Goal: Obtain resource: Download file/media

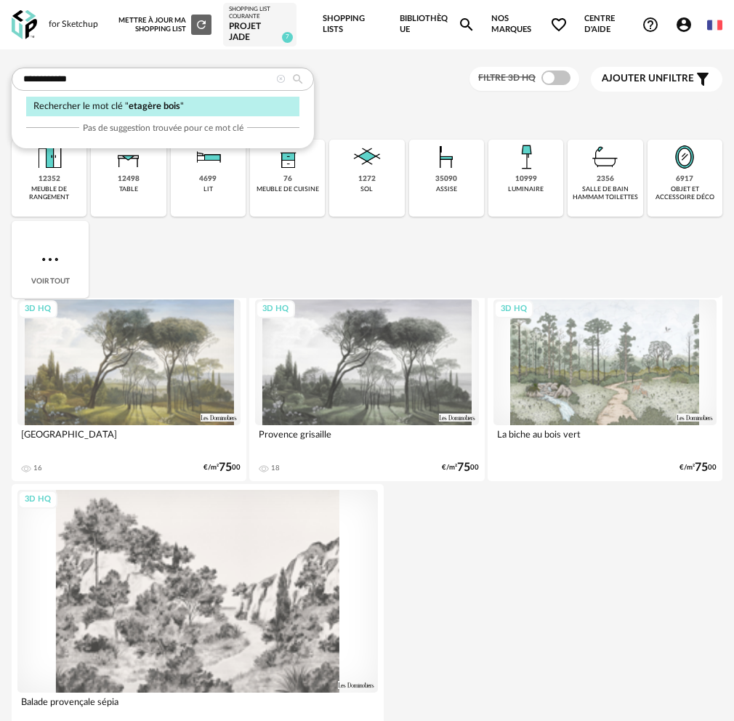
type input "**********"
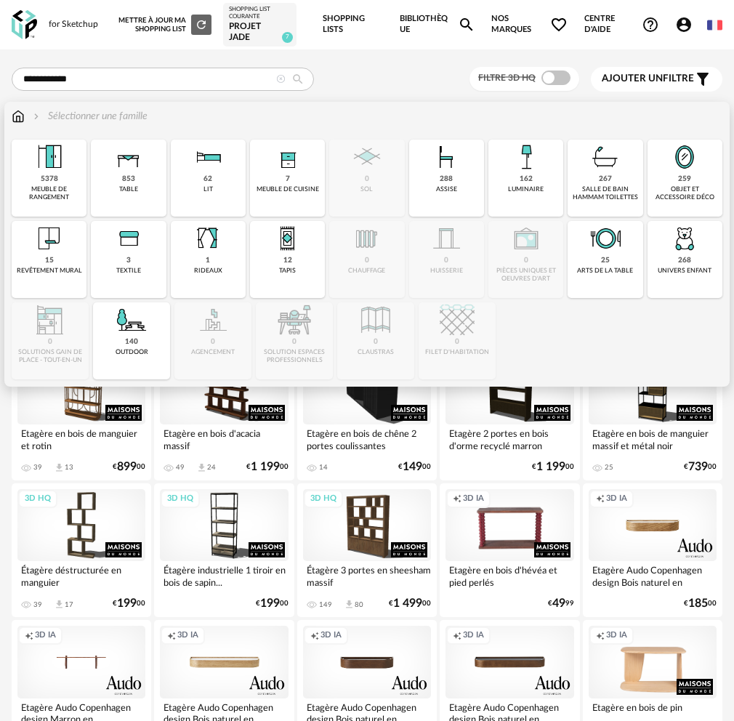
click at [647, 264] on div "268 univers enfant" at bounding box center [684, 259] width 75 height 77
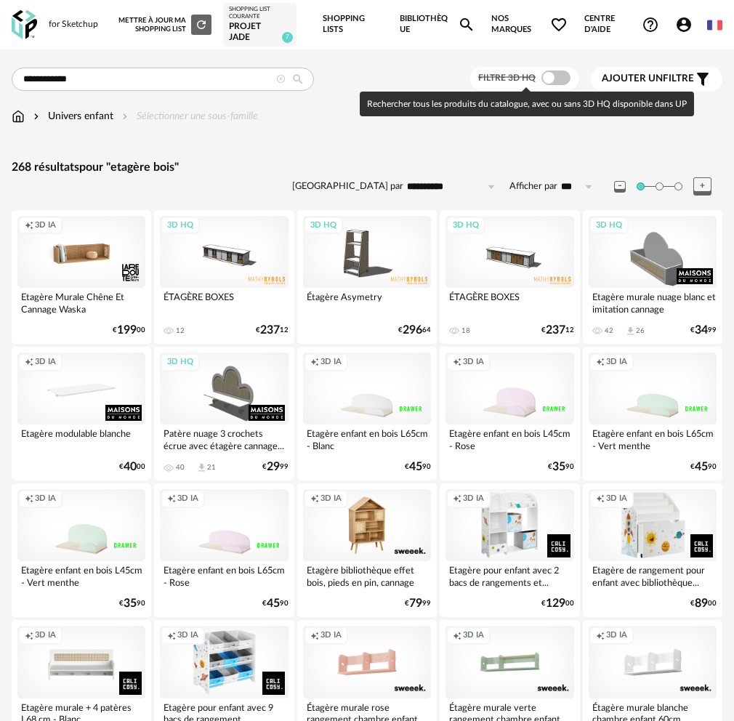
click at [575, 76] on div "Filtre 3D HQ" at bounding box center [524, 79] width 110 height 24
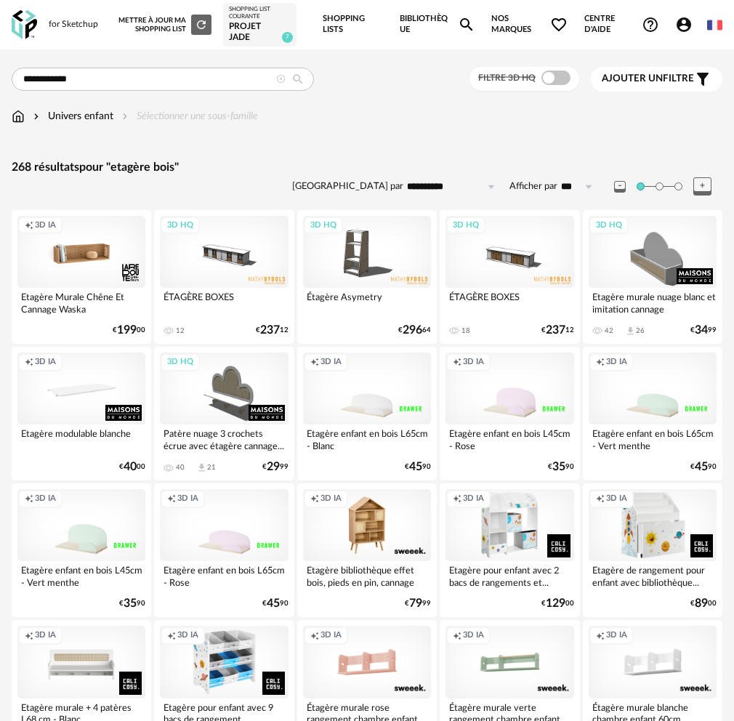
click at [560, 78] on span at bounding box center [555, 77] width 29 height 15
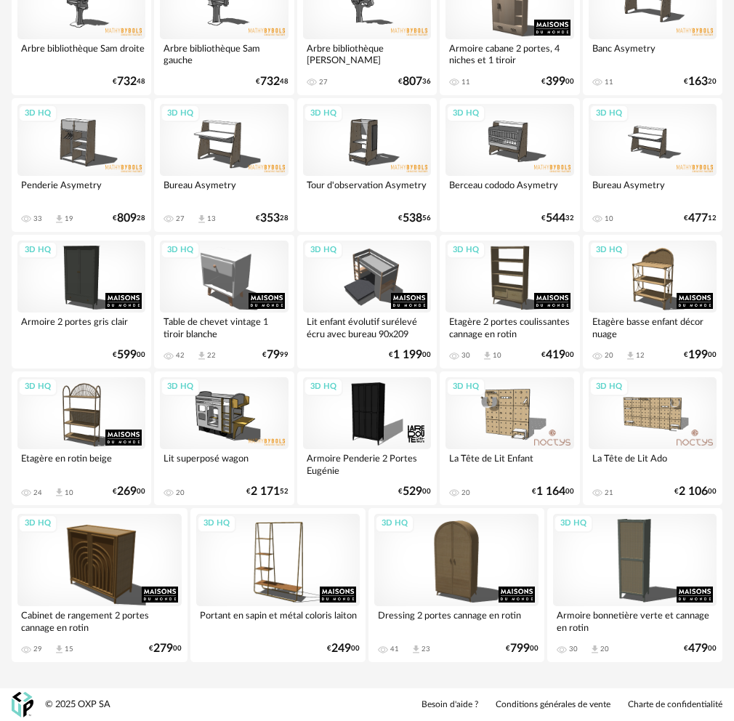
scroll to position [296, 0]
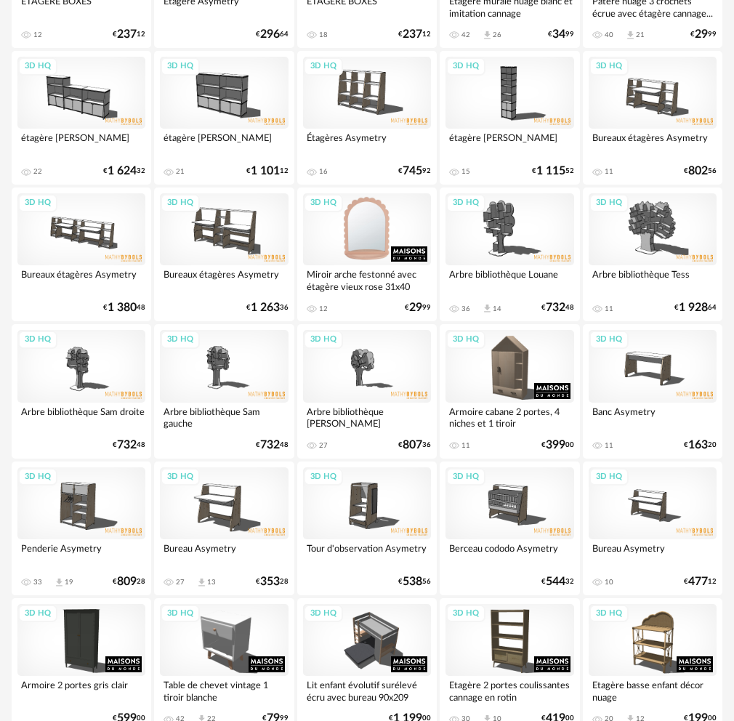
click at [357, 241] on div "3D HQ" at bounding box center [367, 229] width 128 height 72
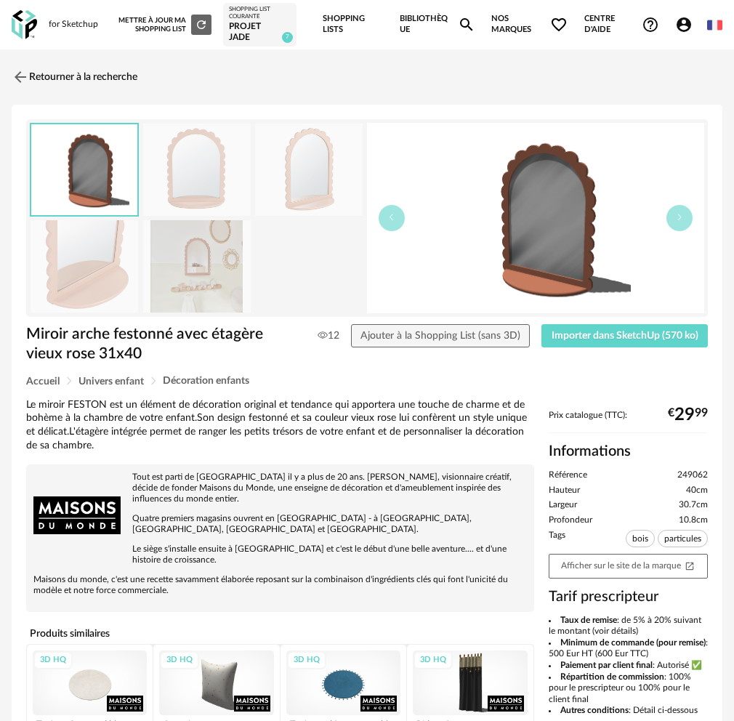
click at [296, 178] on img at bounding box center [309, 170] width 108 height 92
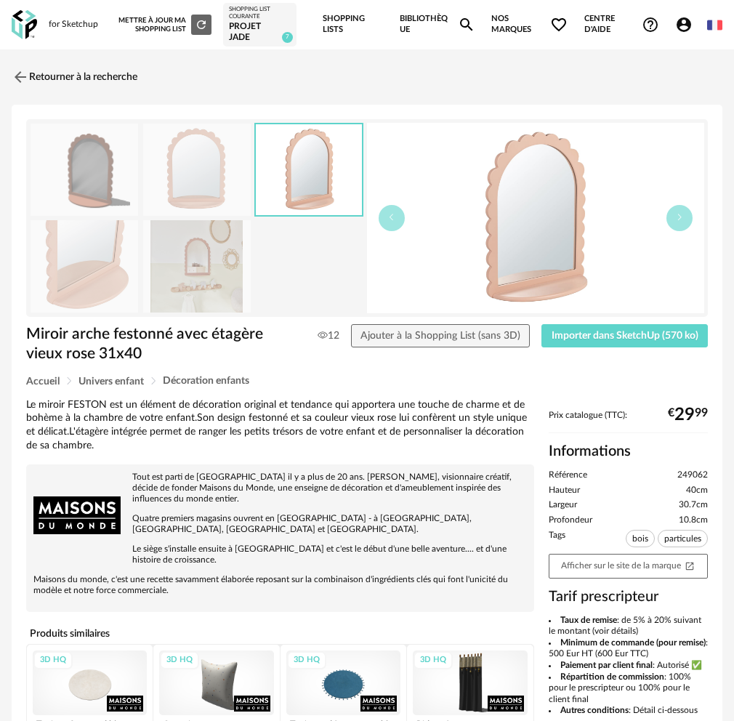
click at [212, 261] on img at bounding box center [197, 266] width 108 height 92
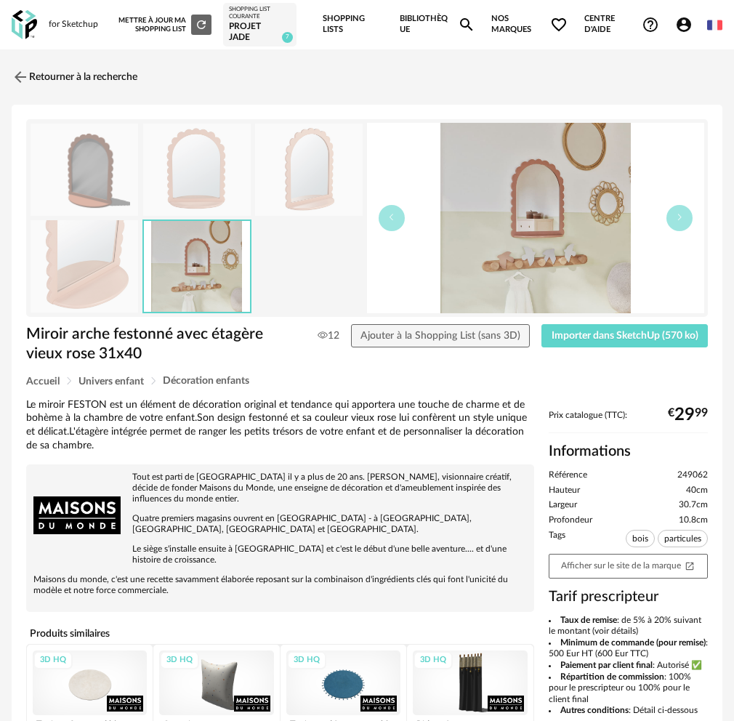
click at [107, 282] on img at bounding box center [85, 266] width 108 height 92
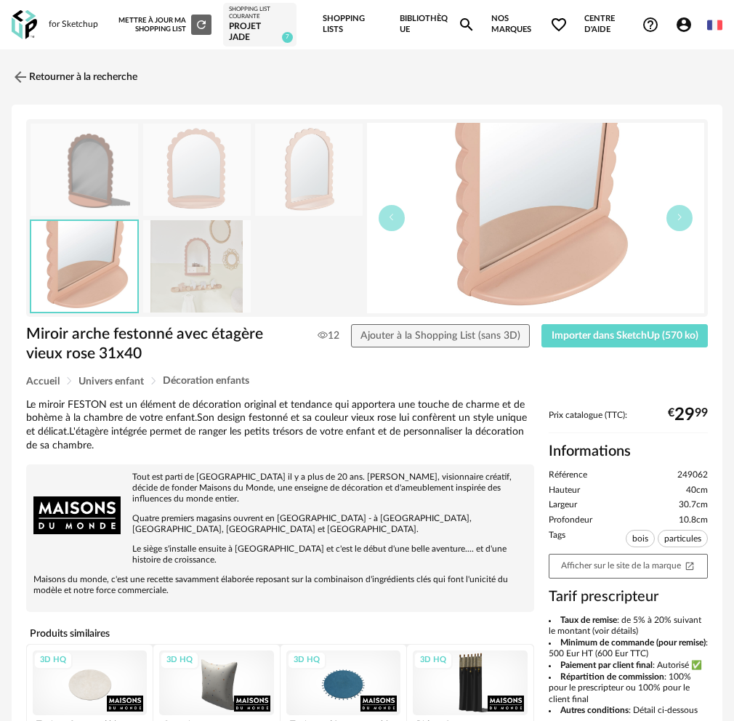
click at [194, 275] on img at bounding box center [197, 266] width 108 height 92
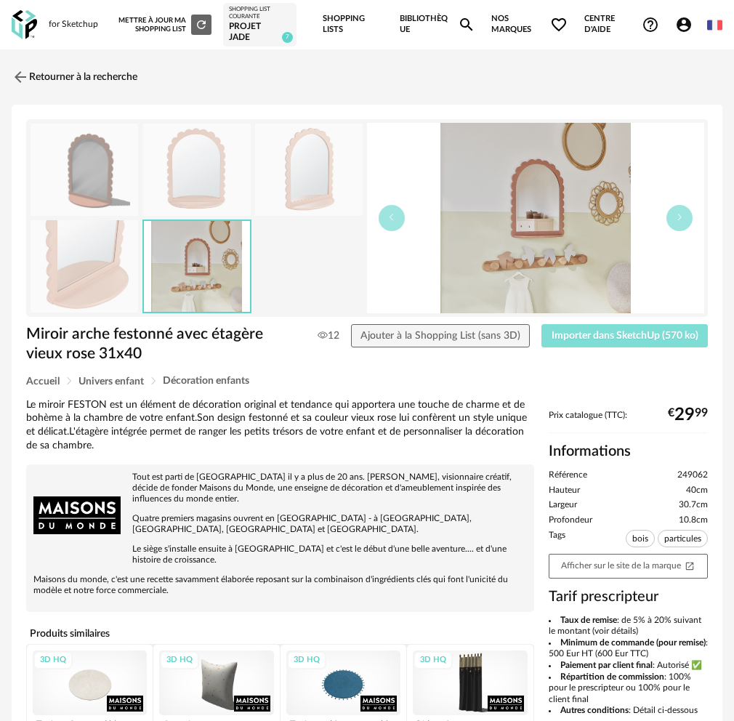
click at [582, 327] on button "Importer dans SketchUp (570 ko)" at bounding box center [624, 335] width 166 height 23
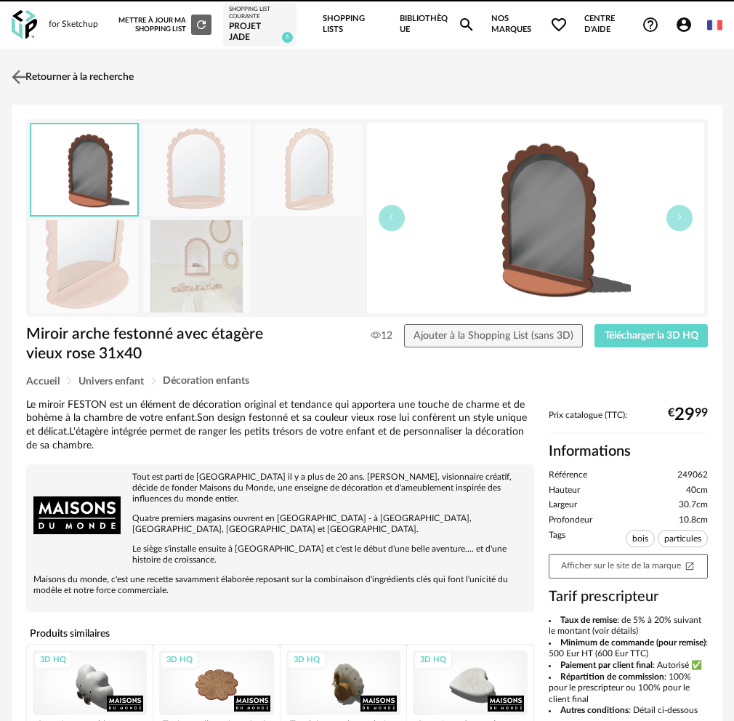
click at [86, 78] on link "Retourner à la recherche" at bounding box center [71, 77] width 126 height 32
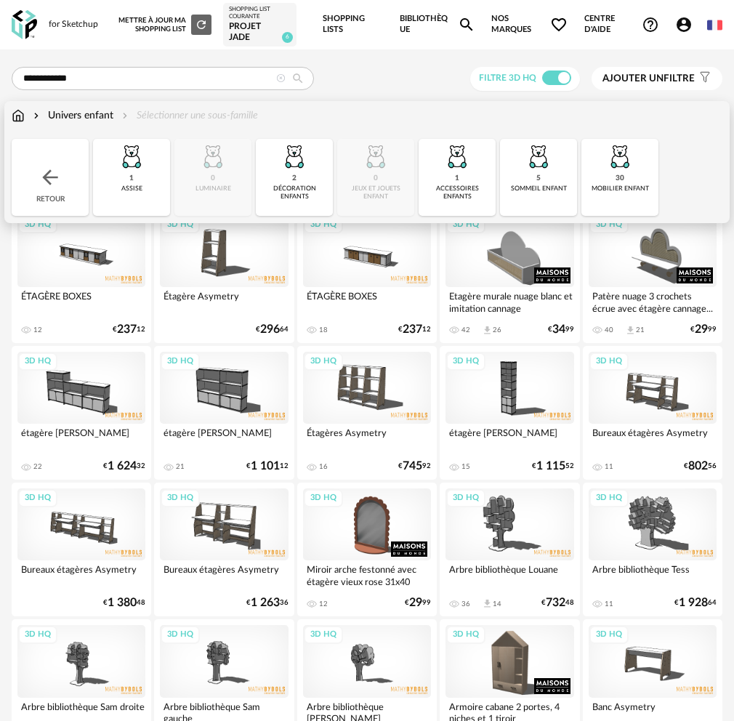
click at [17, 116] on img at bounding box center [18, 115] width 13 height 15
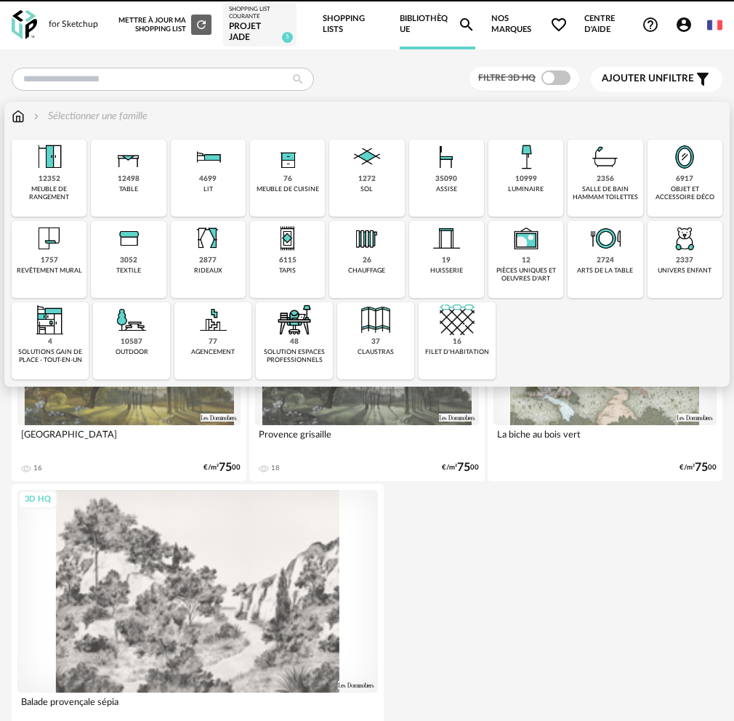
click at [667, 250] on img at bounding box center [684, 238] width 35 height 35
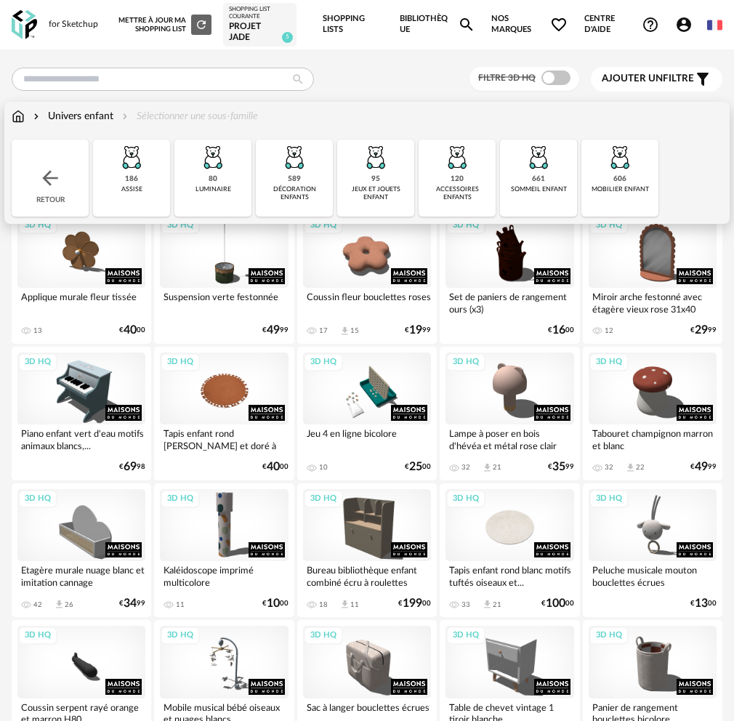
click at [277, 166] on img at bounding box center [294, 157] width 35 height 35
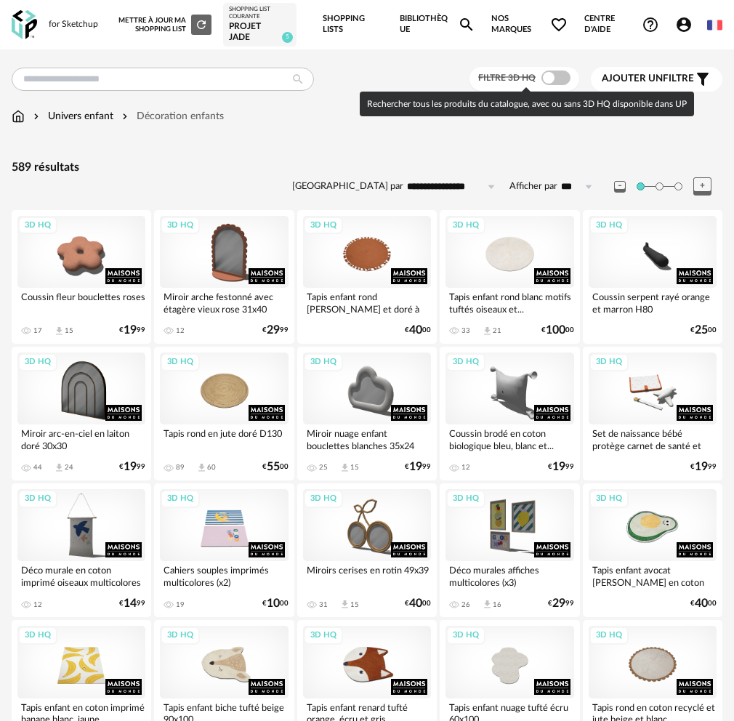
click at [555, 80] on span at bounding box center [555, 77] width 29 height 15
click at [554, 73] on span at bounding box center [555, 77] width 29 height 15
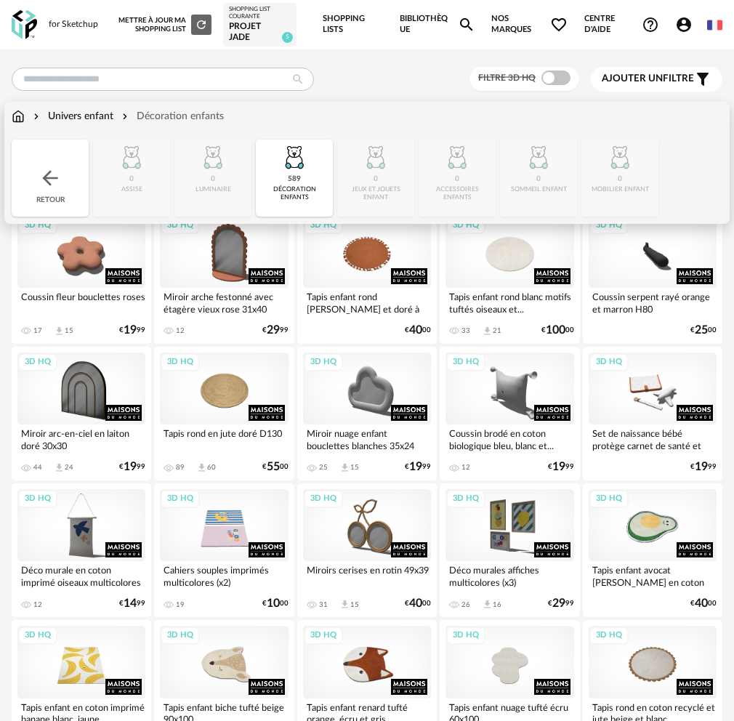
click at [18, 117] on img at bounding box center [18, 116] width 13 height 15
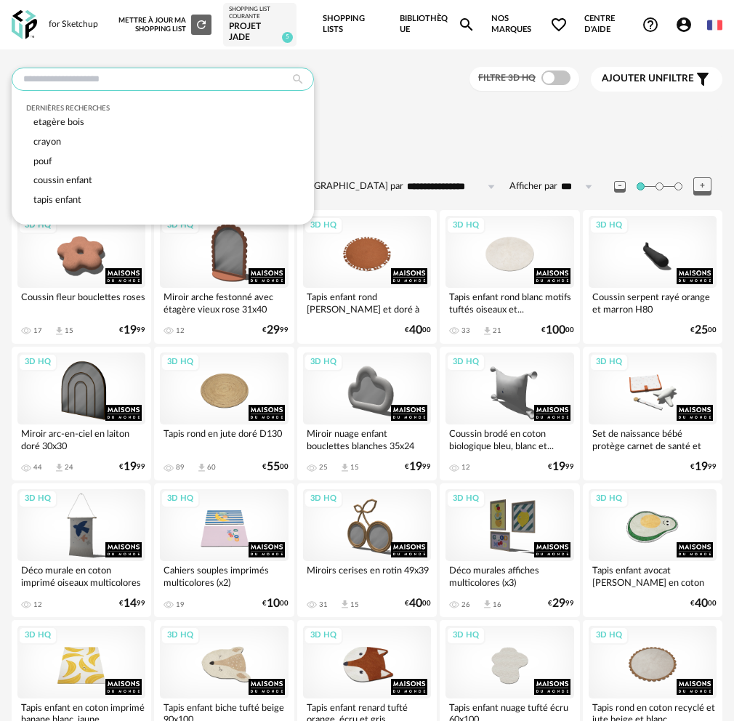
click at [77, 79] on input "text" at bounding box center [163, 79] width 302 height 23
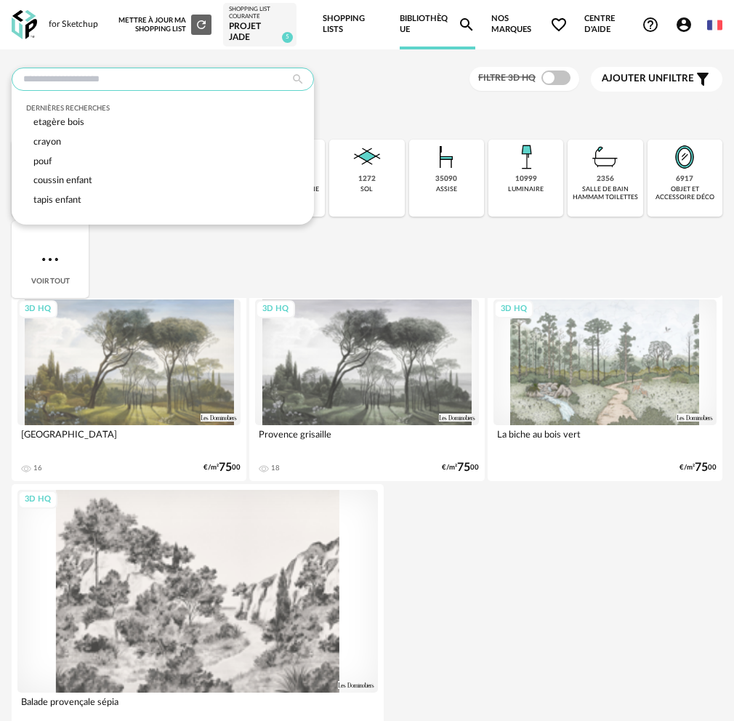
click at [77, 79] on input "text" at bounding box center [163, 79] width 302 height 23
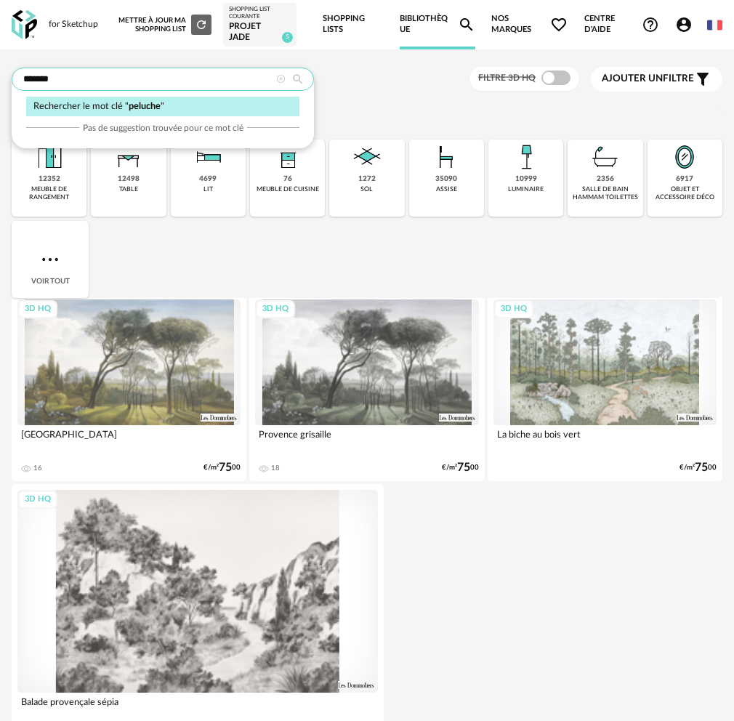
type input "*******"
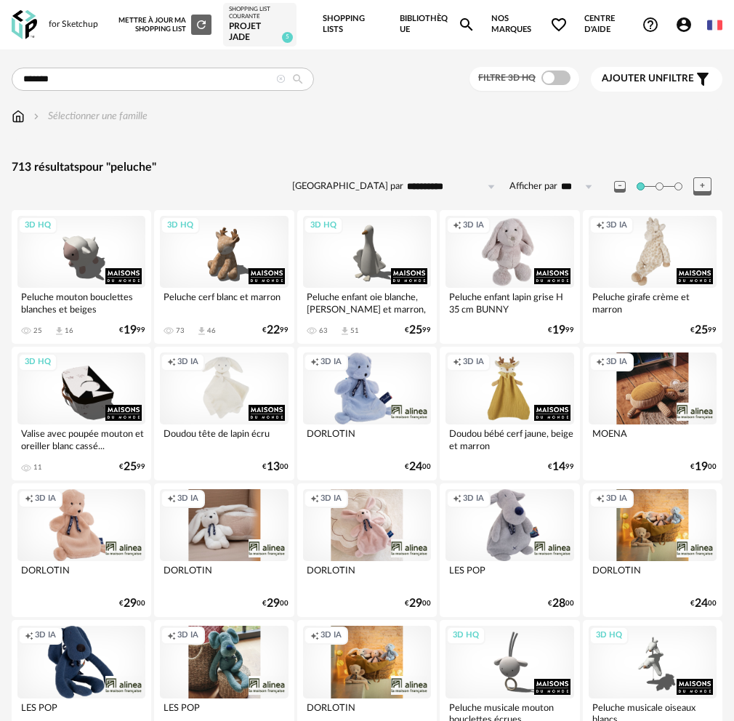
click at [562, 79] on span at bounding box center [555, 77] width 29 height 15
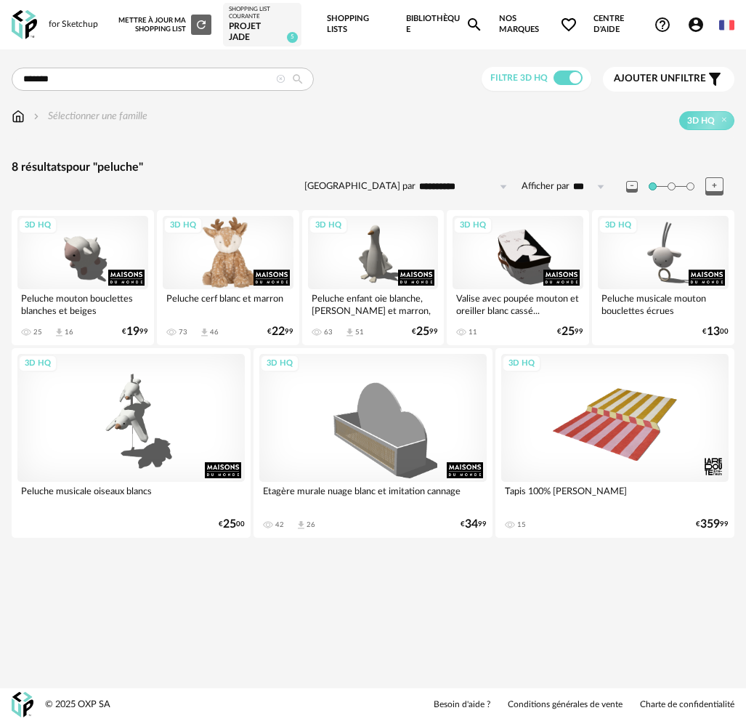
click at [227, 270] on div "3D HQ" at bounding box center [228, 252] width 131 height 73
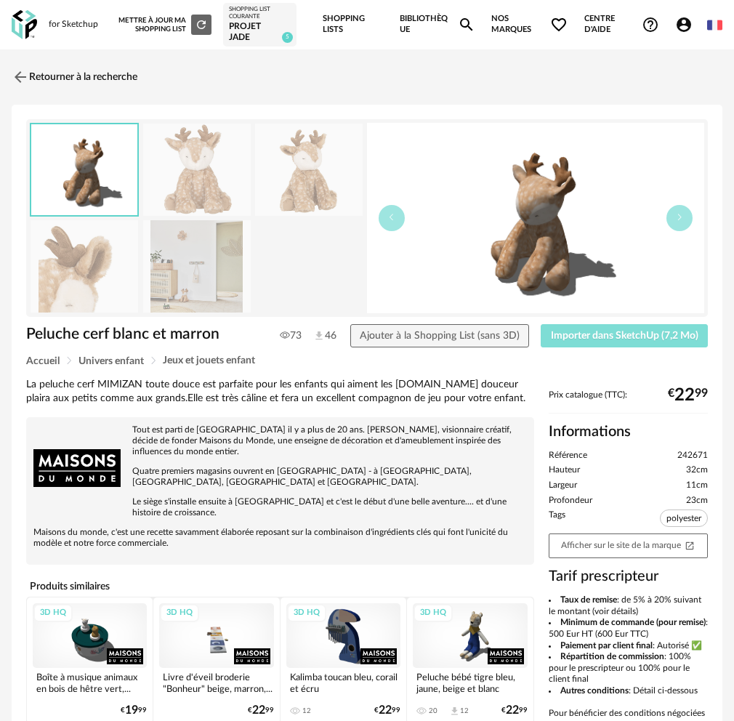
click at [638, 339] on span "Importer dans SketchUp (7,2 Mo)" at bounding box center [625, 336] width 148 height 10
